Goal: Task Accomplishment & Management: Use online tool/utility

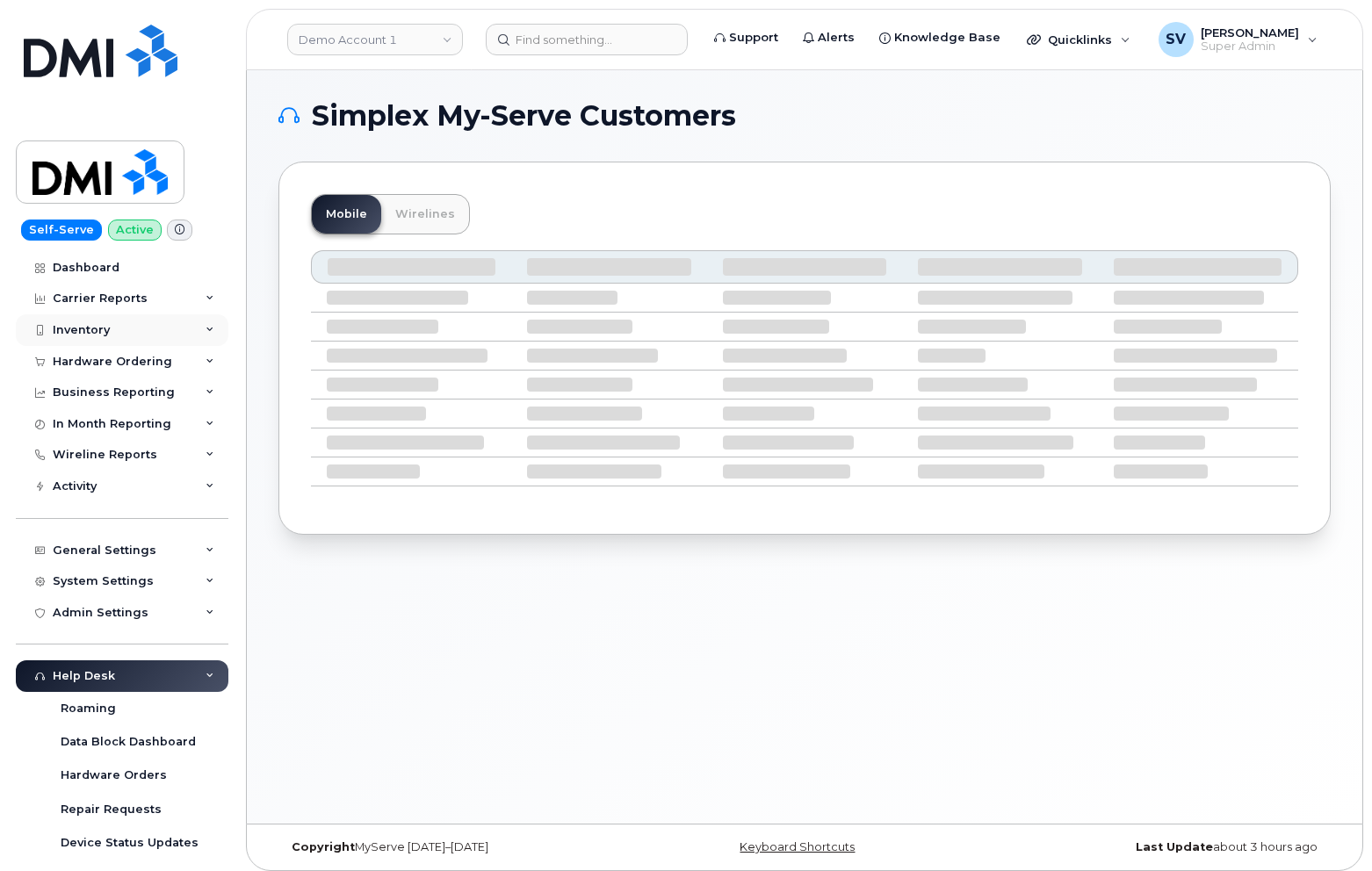
click at [141, 317] on div "Inventory" at bounding box center [122, 330] width 212 height 32
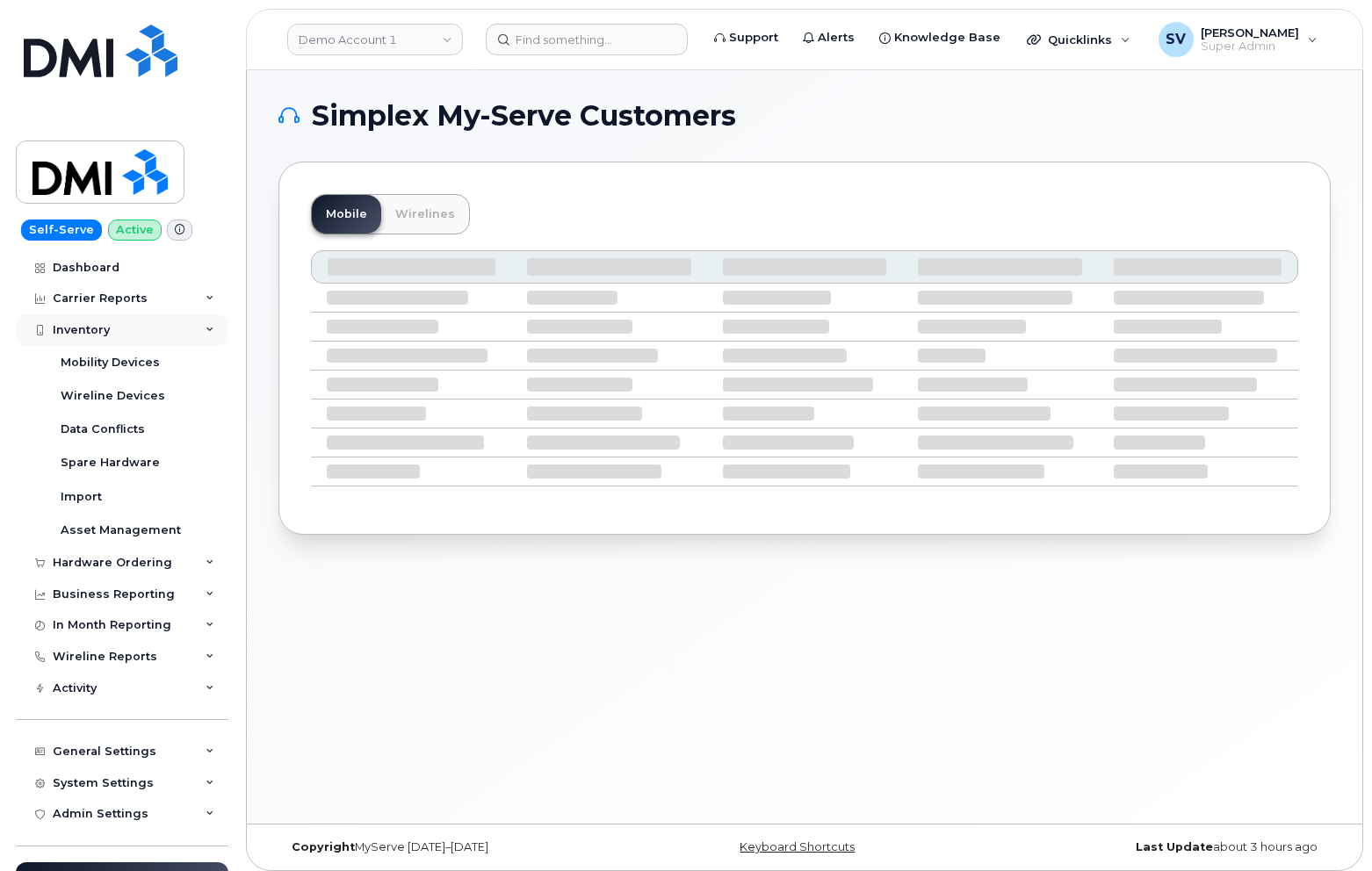
click at [143, 317] on div "Inventory" at bounding box center [122, 330] width 212 height 32
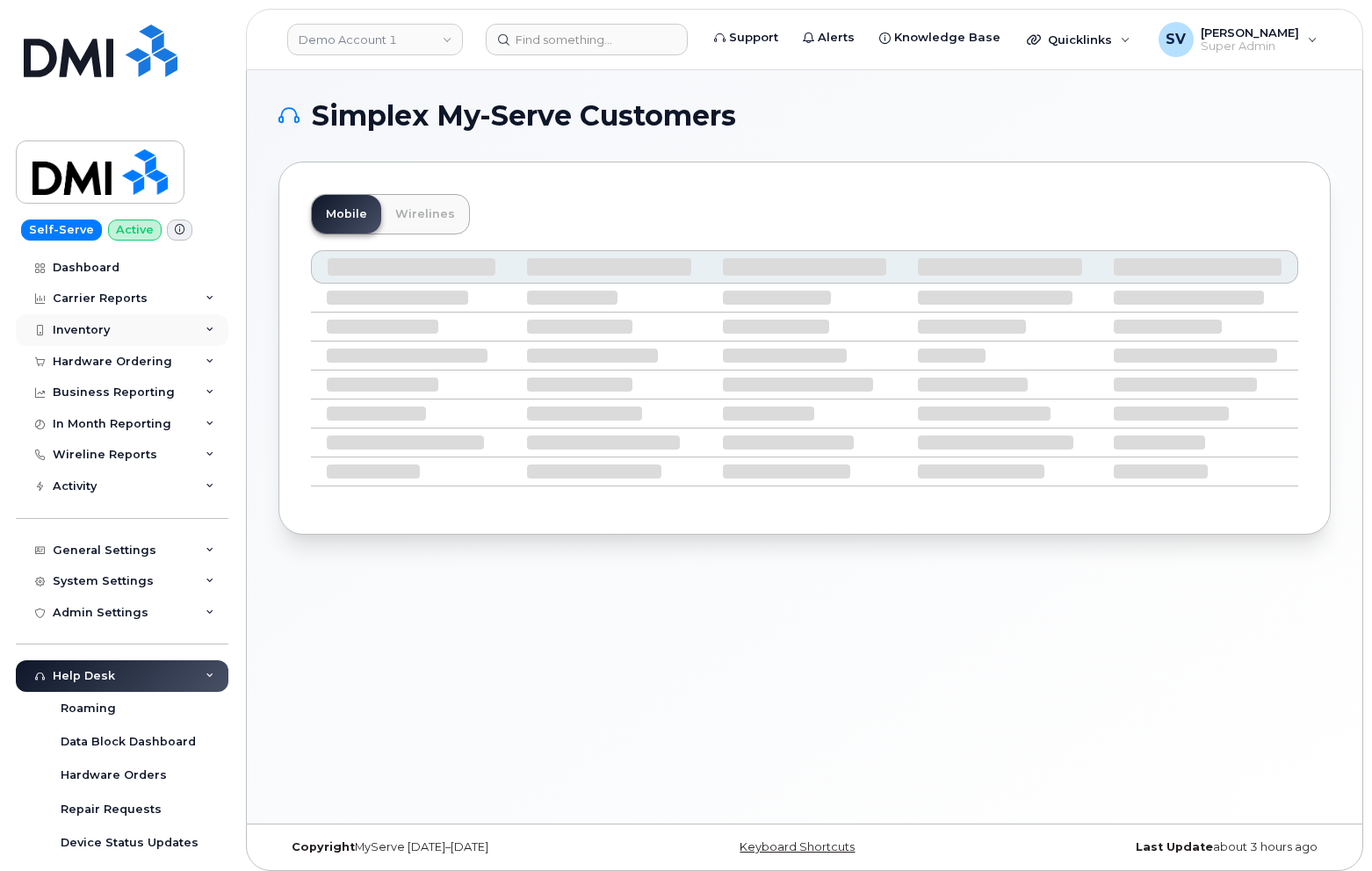
click at [118, 338] on div "Inventory" at bounding box center [122, 330] width 212 height 32
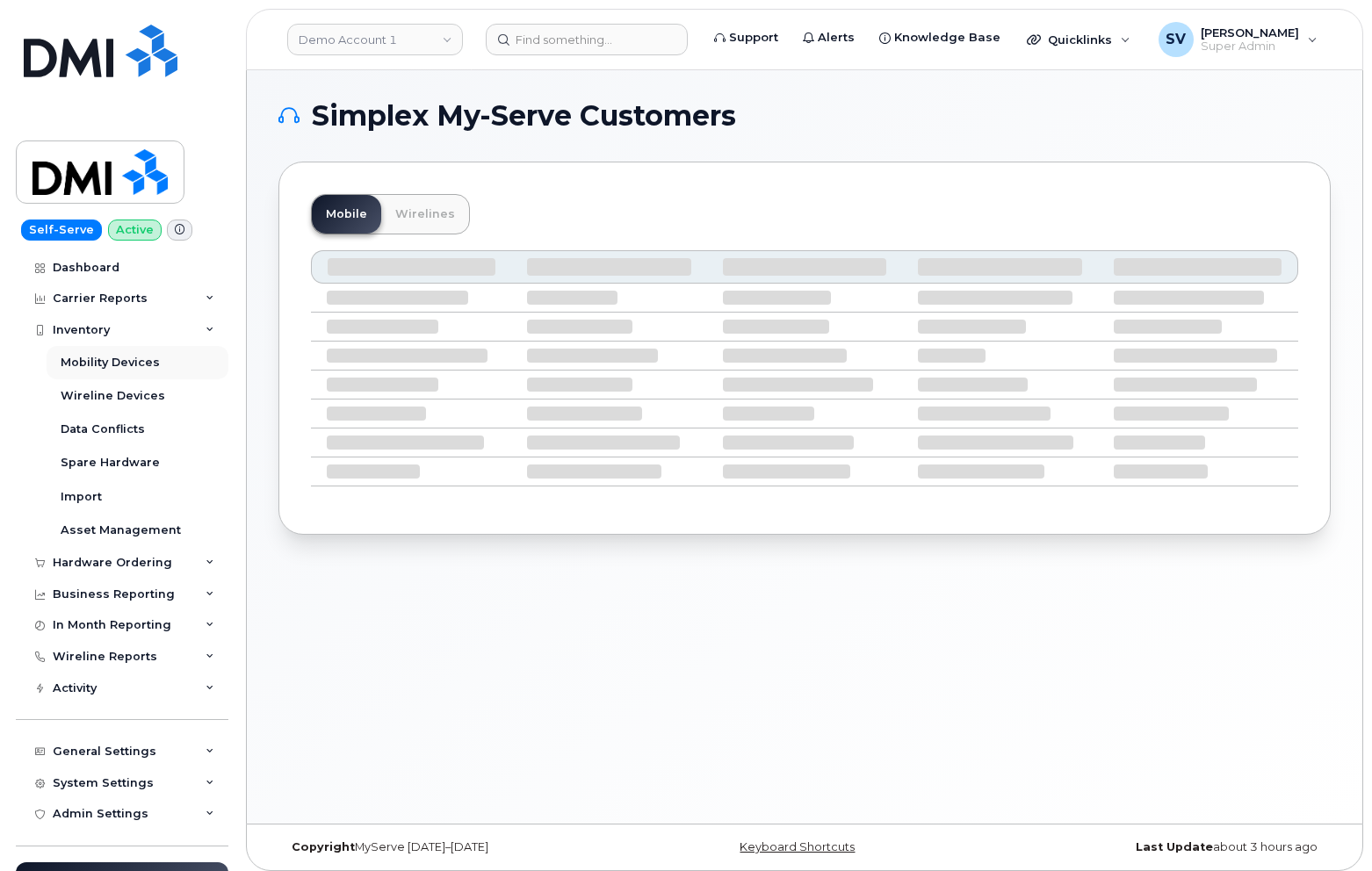
click at [122, 361] on div "Mobility Devices" at bounding box center [110, 362] width 99 height 16
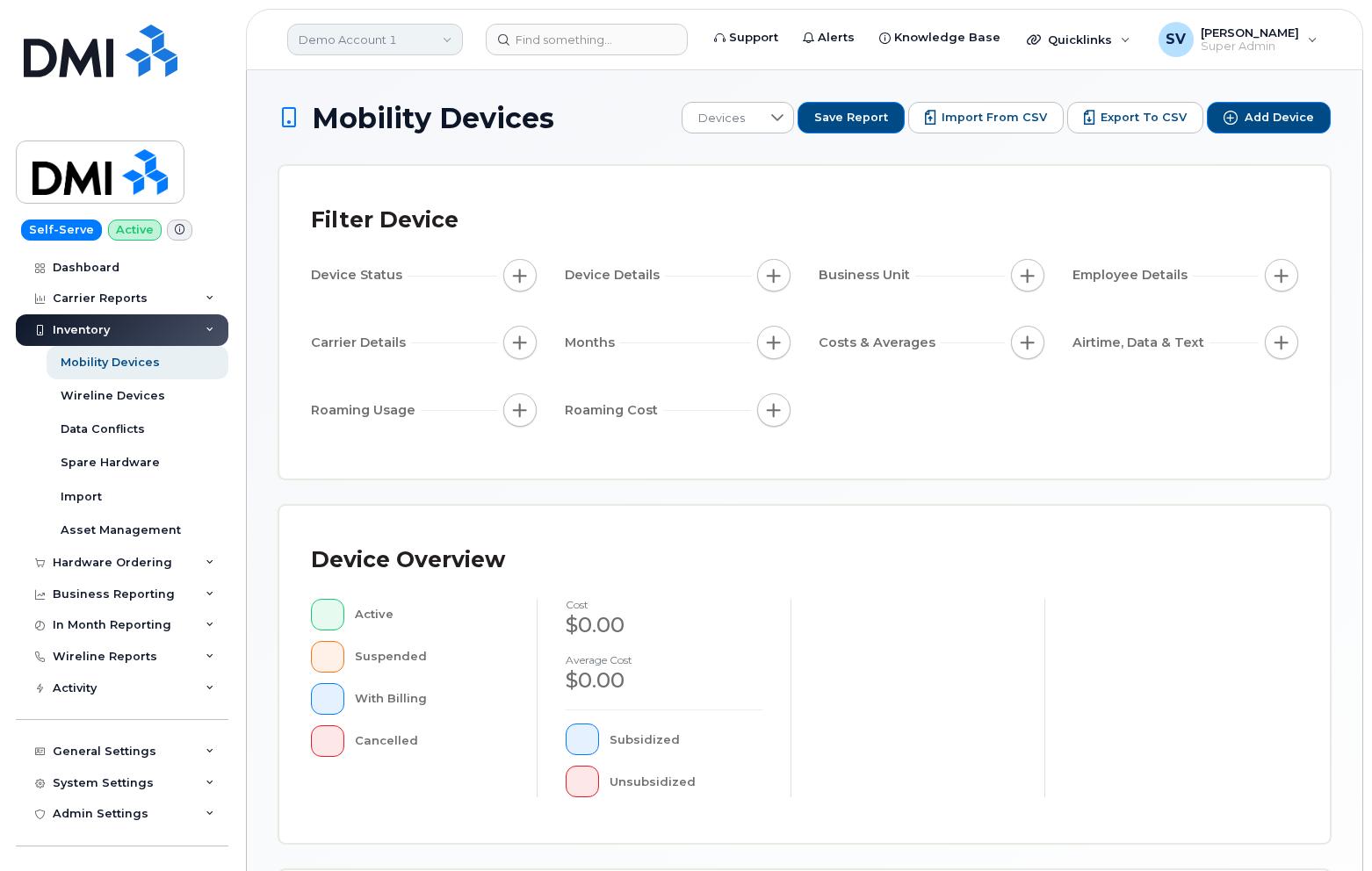
click at [447, 54] on link "Demo Account 1" at bounding box center [375, 39] width 176 height 32
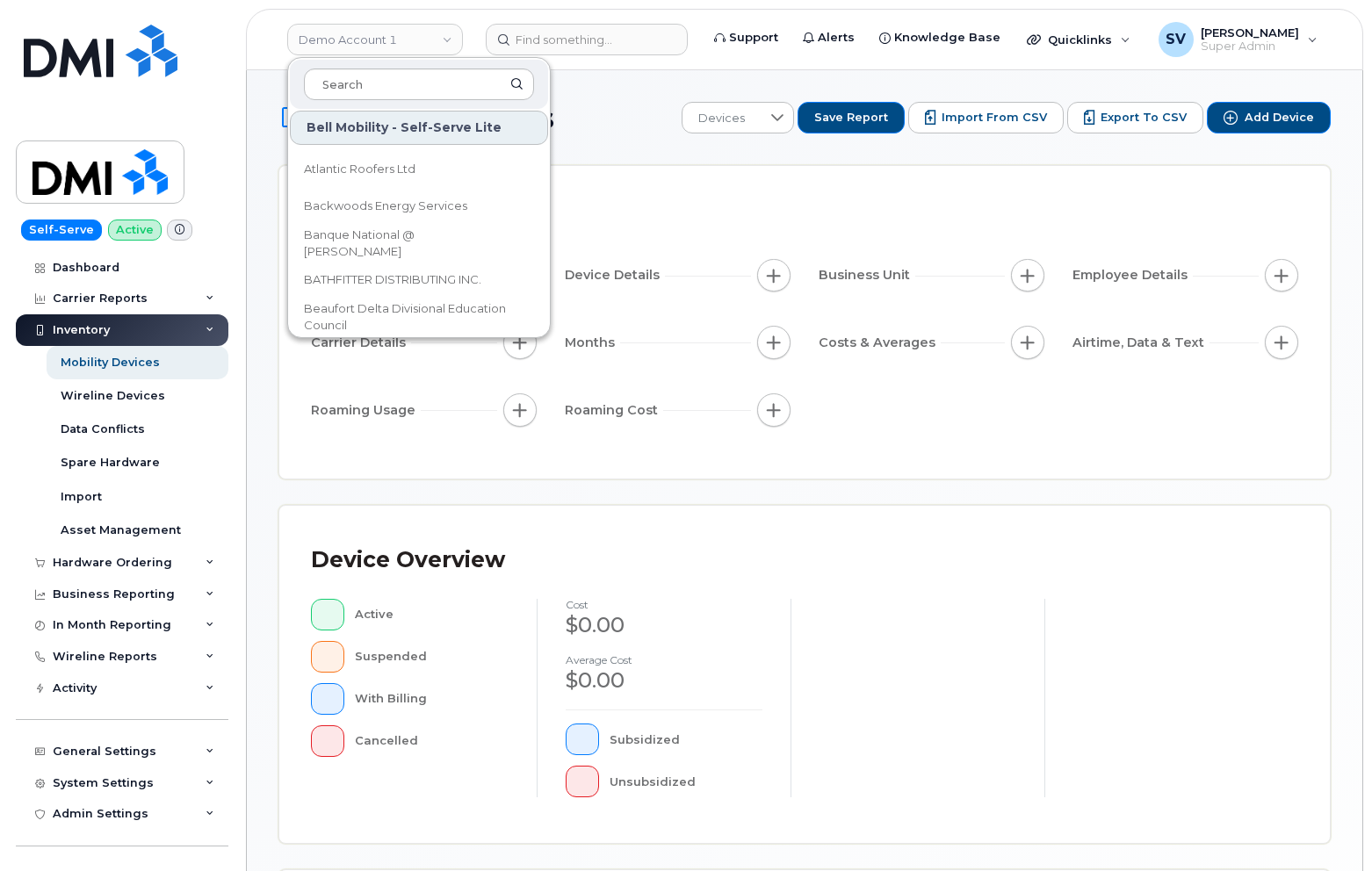
scroll to position [626, 0]
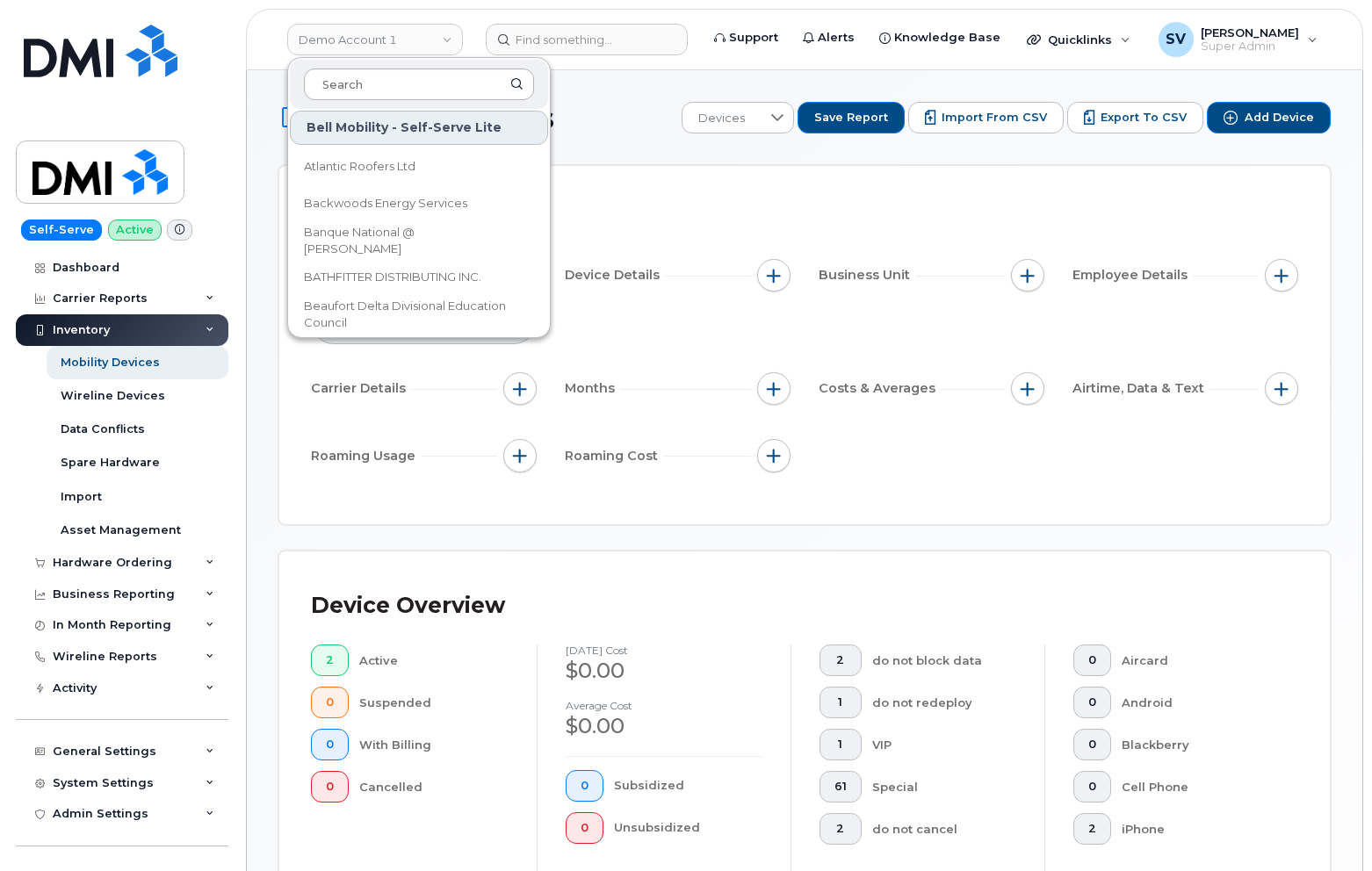
click at [350, 88] on input at bounding box center [419, 84] width 230 height 32
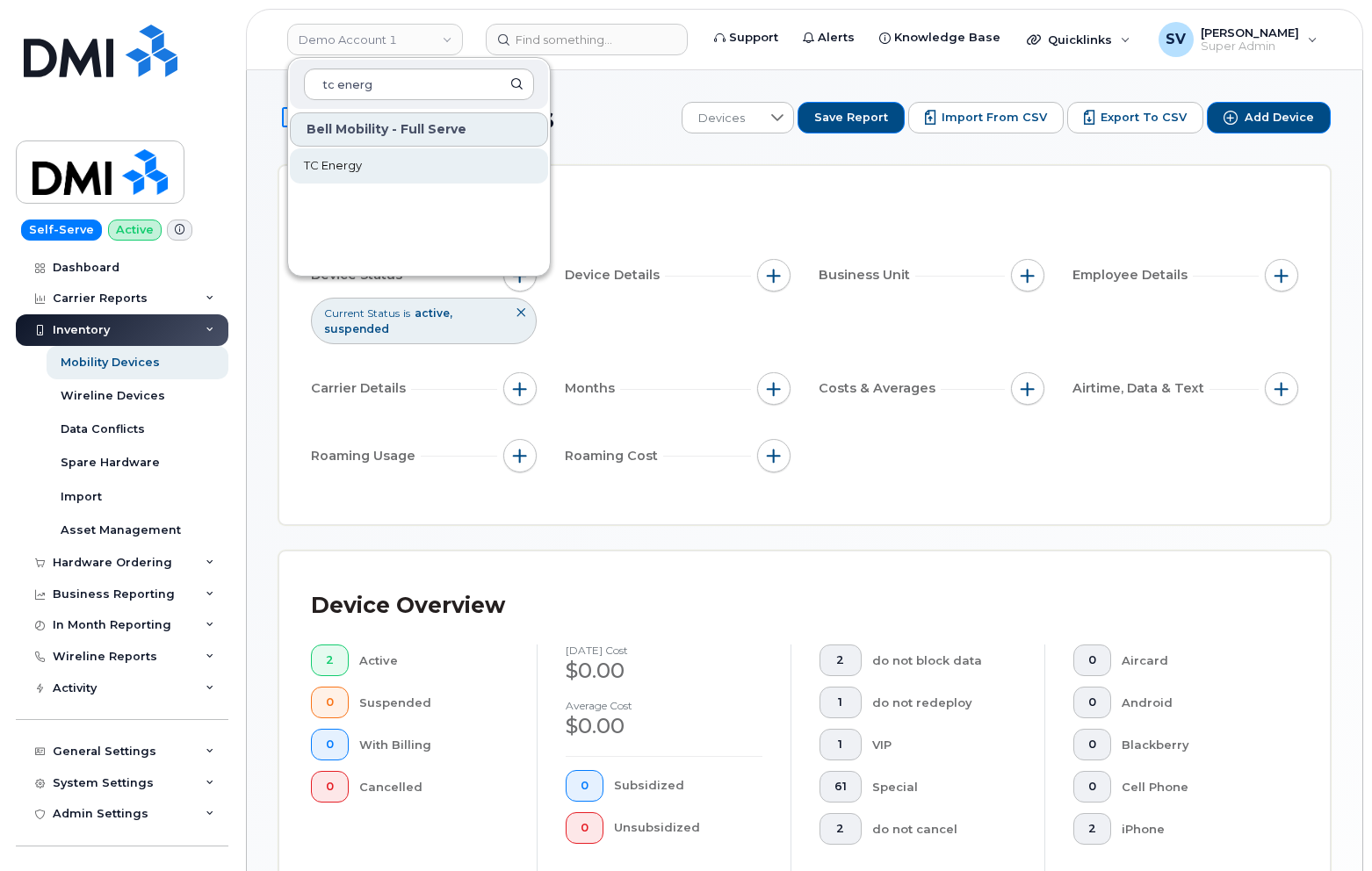
type input "tc energ"
click at [345, 165] on span "TC Energy" at bounding box center [333, 165] width 58 height 17
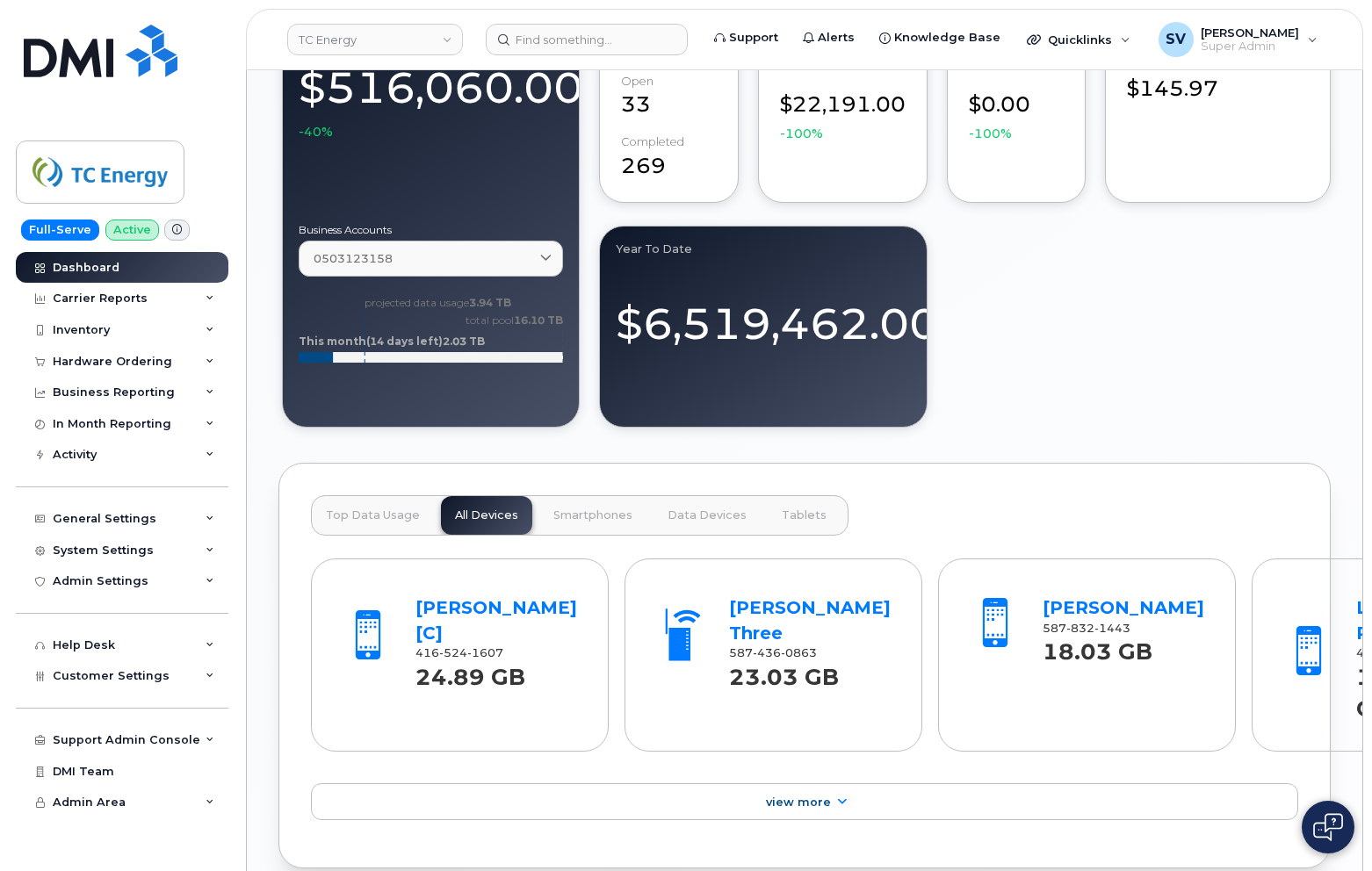
scroll to position [1503, 0]
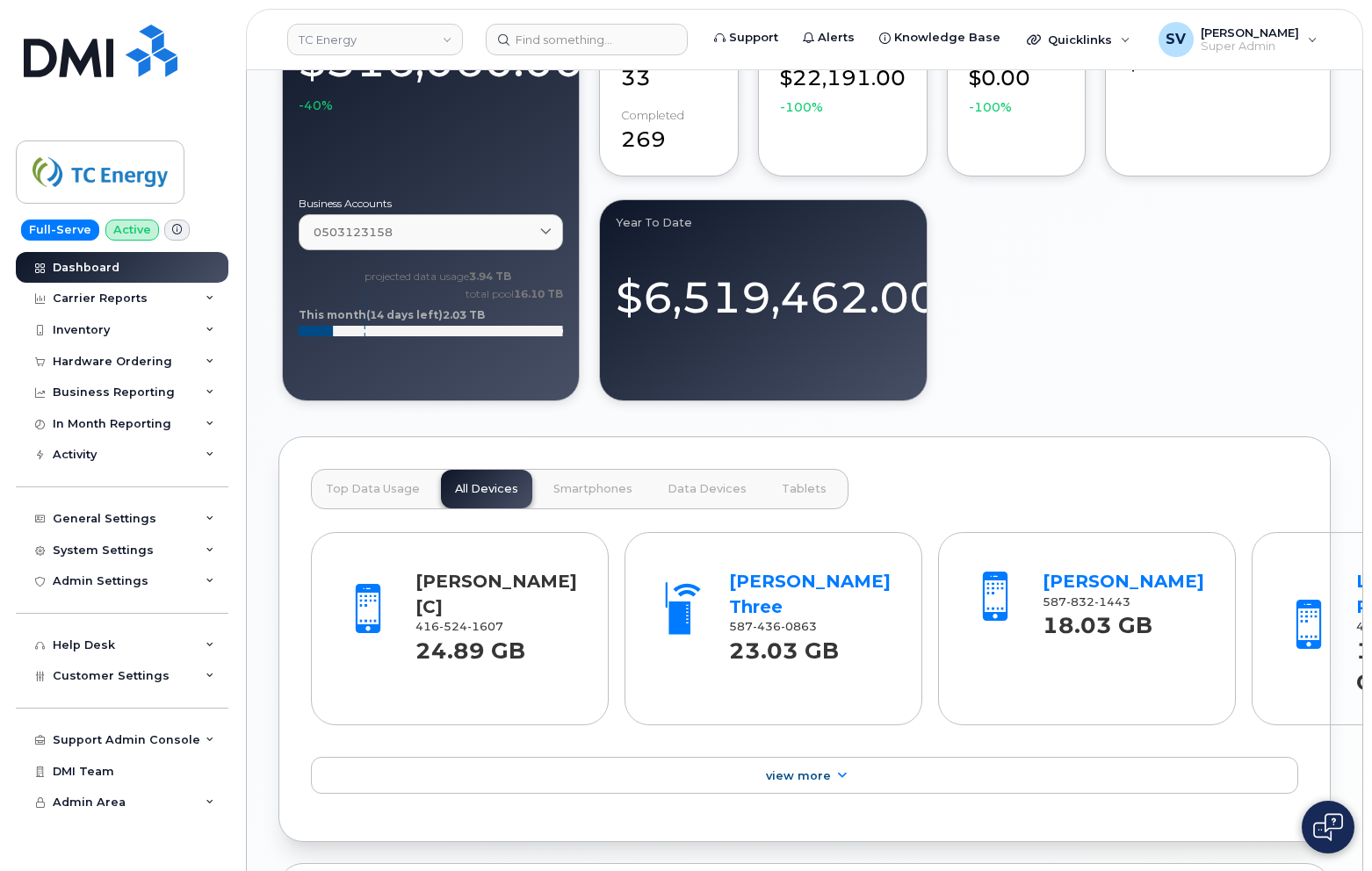
click at [437, 598] on link "[PERSON_NAME] [C]" at bounding box center [495, 594] width 162 height 47
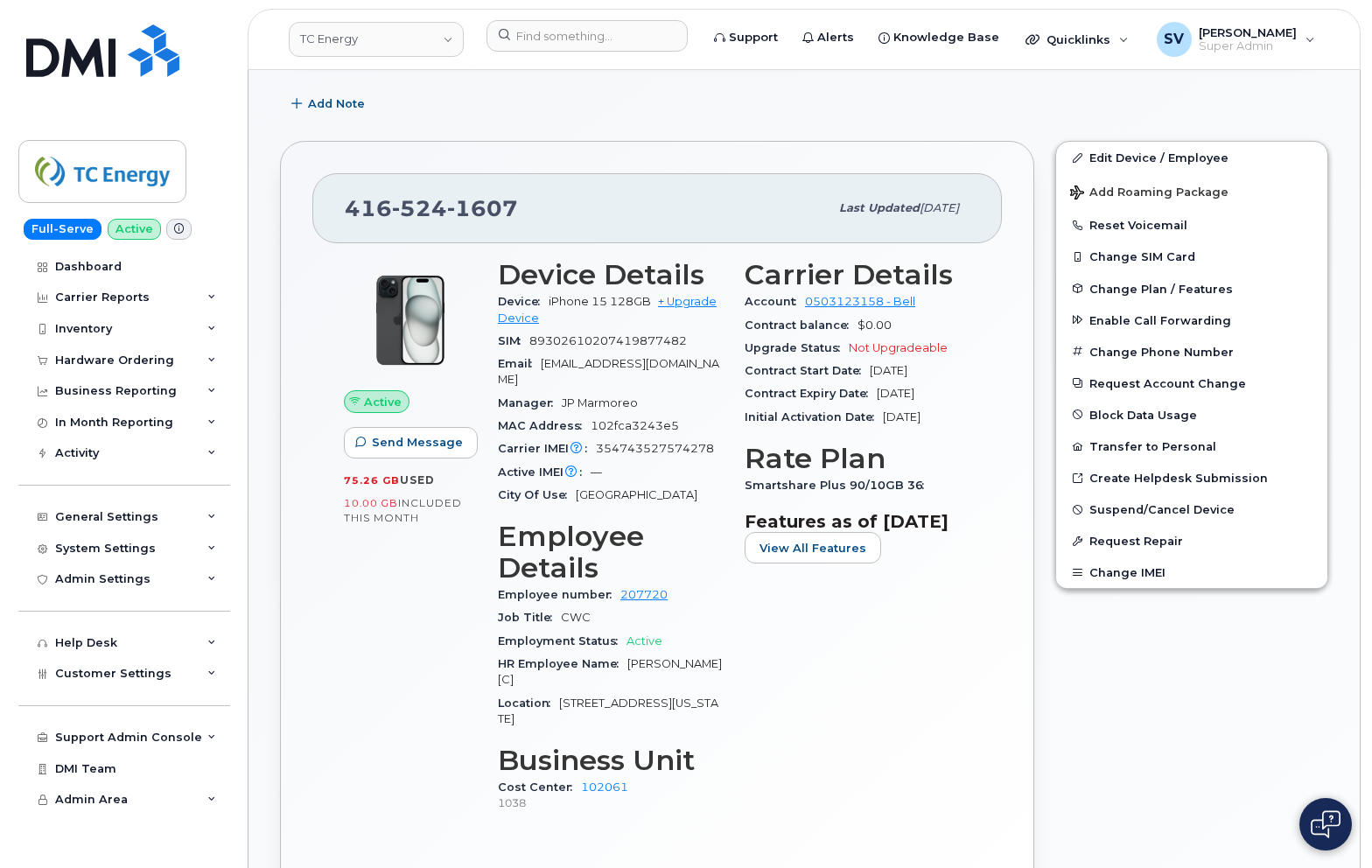
scroll to position [202, 0]
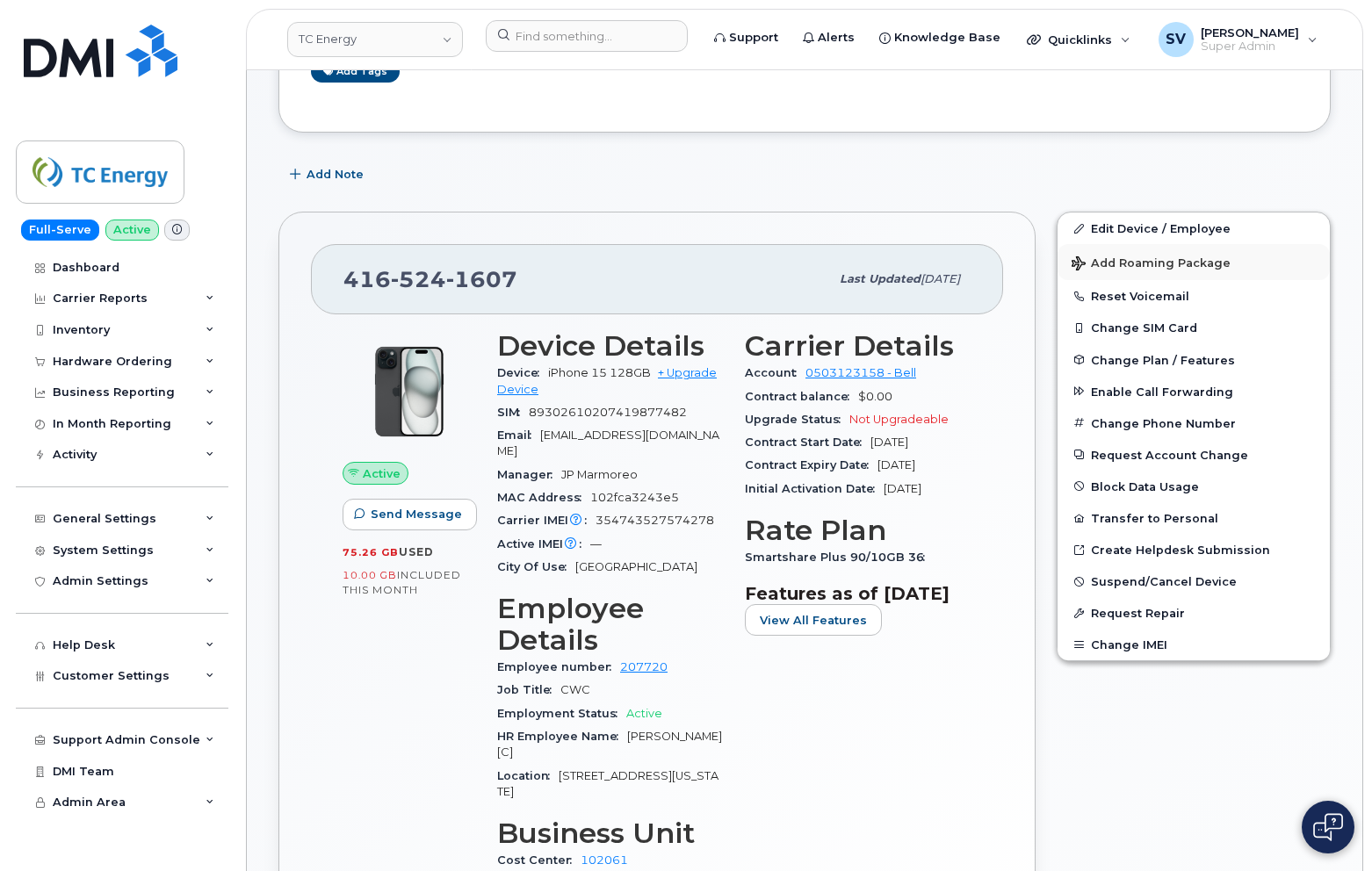
click at [1123, 256] on span "Add Roaming Package" at bounding box center [1151, 264] width 159 height 16
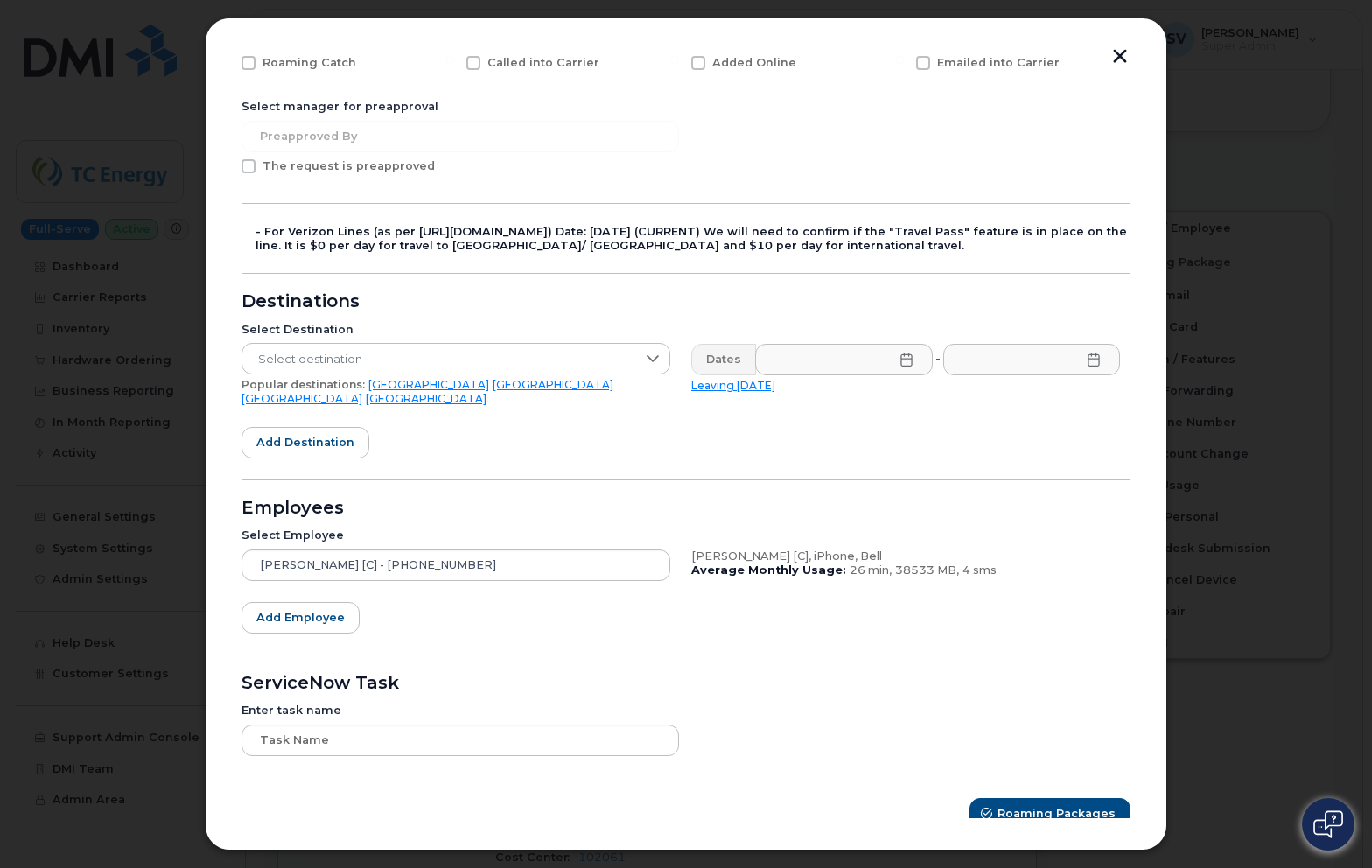
scroll to position [204, 0]
